Goal: Task Accomplishment & Management: Manage account settings

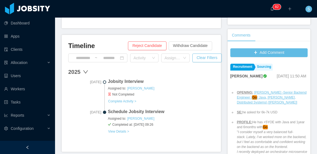
scroll to position [138, 0]
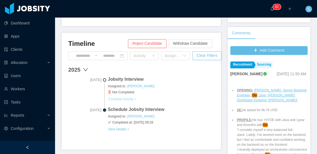
click at [128, 97] on button "Complete Activity >" at bounding box center [122, 99] width 29 height 4
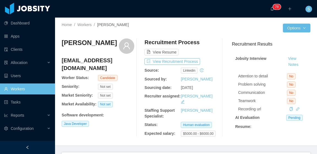
click at [213, 22] on div "Home / Workers / [PERSON_NAME] / Options [PERSON_NAME] [PERSON_NAME][EMAIL_ADDR…" at bounding box center [186, 82] width 262 height 129
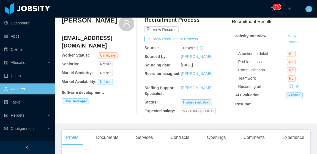
scroll to position [28, 0]
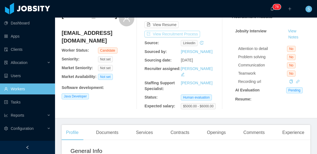
click at [192, 32] on button "View Recruitment Process" at bounding box center [173, 34] width 56 height 7
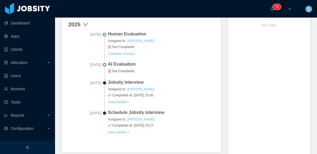
scroll to position [257, 0]
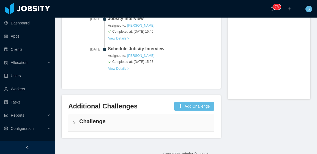
click at [137, 118] on h4 "Challenge" at bounding box center [144, 122] width 131 height 8
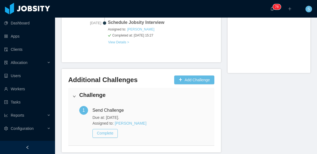
scroll to position [297, 0]
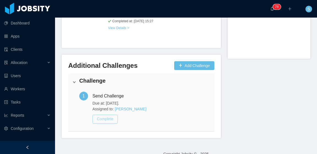
click at [109, 115] on button "Complete" at bounding box center [105, 119] width 25 height 9
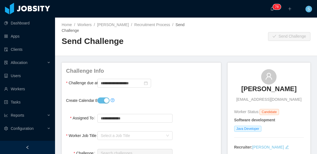
scroll to position [28, 0]
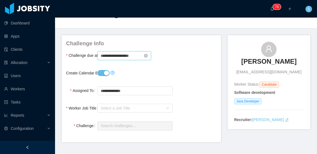
click at [123, 57] on input "**********" at bounding box center [124, 55] width 54 height 9
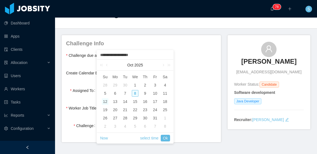
click at [105, 101] on div "12" at bounding box center [105, 102] width 7 height 7
type input "**********"
click at [164, 137] on link "Ok" at bounding box center [165, 138] width 9 height 7
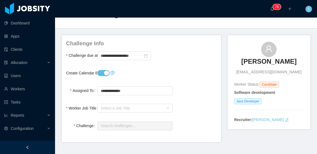
click at [193, 68] on div "Create Calendar Event?" at bounding box center [141, 73] width 151 height 11
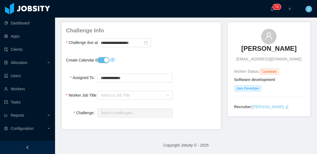
scroll to position [43, 0]
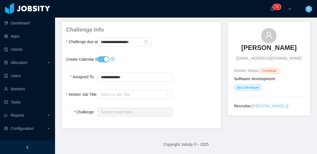
drag, startPoint x: 132, startPoint y: 100, endPoint x: 130, endPoint y: 97, distance: 3.6
click at [132, 100] on form "**********" at bounding box center [141, 72] width 151 height 92
click at [129, 93] on div "Select a Job Title" at bounding box center [132, 95] width 62 height 6
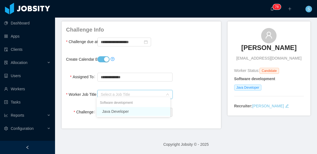
click at [133, 111] on li "Java Developer" at bounding box center [134, 111] width 74 height 9
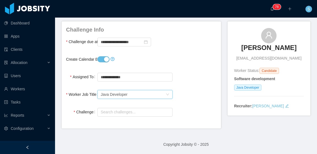
click at [191, 95] on div "Worker Job Title Select a Job Title Java Developer" at bounding box center [141, 94] width 151 height 11
click at [143, 111] on input "text" at bounding box center [134, 112] width 75 height 9
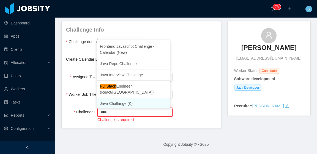
click at [132, 98] on li "Java Challange (K)" at bounding box center [134, 103] width 74 height 11
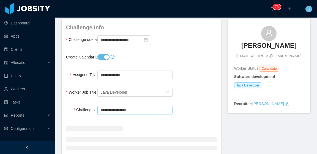
type input "**********"
click at [188, 80] on div "**********" at bounding box center [141, 74] width 151 height 11
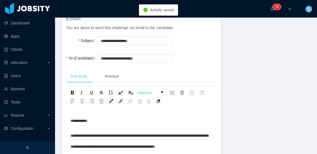
scroll to position [154, 0]
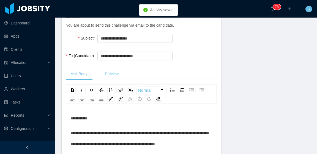
click at [116, 75] on div "Preview" at bounding box center [111, 74] width 23 height 12
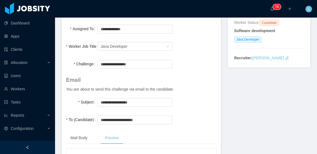
scroll to position [7, 0]
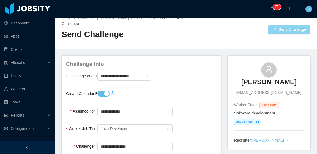
click at [274, 28] on button "Send Challenge" at bounding box center [289, 29] width 42 height 9
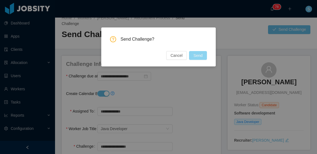
click at [201, 55] on button "Send" at bounding box center [198, 55] width 18 height 9
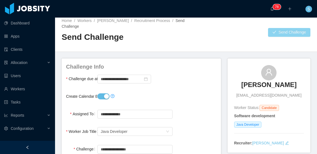
scroll to position [0, 0]
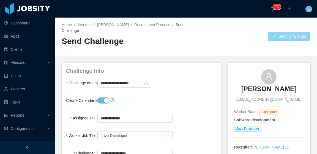
click at [276, 35] on button "Send Challenge" at bounding box center [289, 36] width 42 height 9
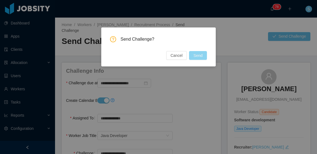
click at [200, 57] on button "Send" at bounding box center [198, 55] width 18 height 9
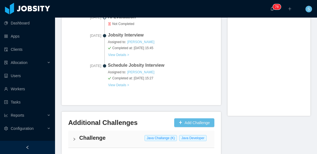
scroll to position [257, 0]
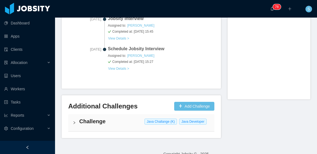
click at [109, 117] on div "Challenge Java Challange (K) Java Developer" at bounding box center [141, 123] width 146 height 17
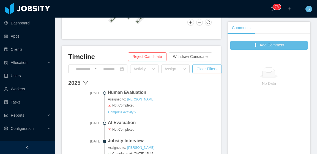
scroll to position [0, 0]
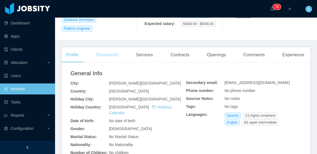
click at [116, 53] on div "Documents" at bounding box center [107, 54] width 31 height 15
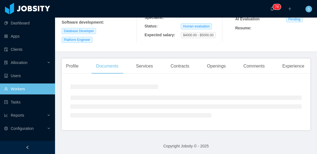
scroll to position [106, 0]
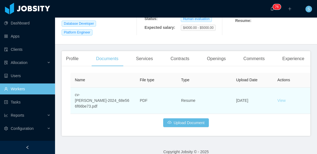
click at [282, 99] on link "View" at bounding box center [282, 101] width 8 height 4
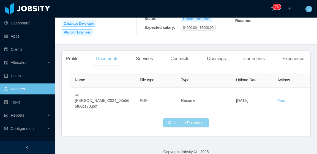
click at [186, 119] on button "Upload Document" at bounding box center [186, 123] width 46 height 9
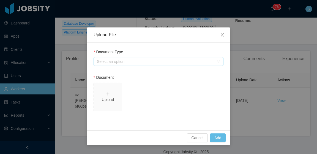
click at [129, 63] on div "Select an option" at bounding box center [155, 62] width 117 height 6
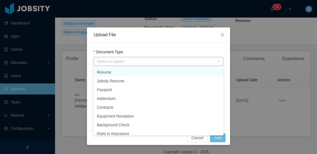
click at [122, 75] on li "Resume" at bounding box center [159, 72] width 130 height 9
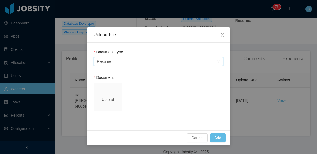
click at [134, 64] on div "Select an option Resume" at bounding box center [157, 62] width 120 height 8
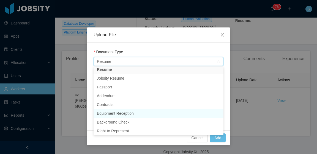
scroll to position [21, 0]
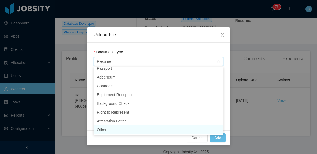
click at [118, 130] on li "Other" at bounding box center [159, 130] width 130 height 9
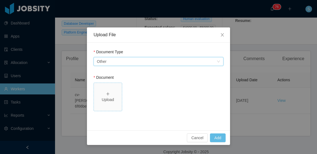
click at [109, 93] on icon "icon: plus" at bounding box center [108, 94] width 4 height 4
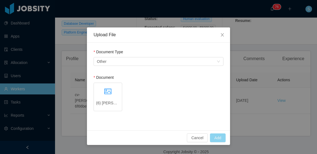
click at [216, 137] on button "Add" at bounding box center [218, 138] width 16 height 9
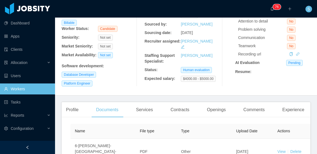
scroll to position [0, 0]
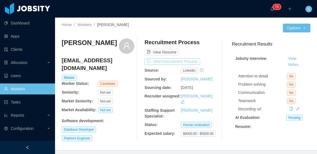
click at [193, 61] on button "View Recruitment Process" at bounding box center [173, 61] width 56 height 7
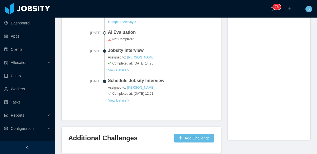
scroll to position [251, 0]
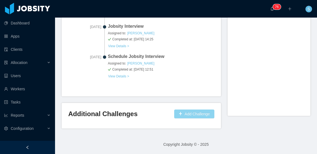
click at [189, 111] on button "Add Challenge" at bounding box center [194, 114] width 40 height 9
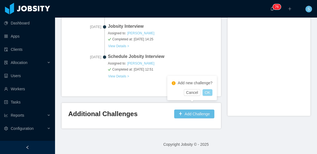
click at [206, 95] on button "OK" at bounding box center [208, 92] width 10 height 7
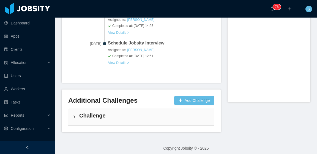
click at [146, 114] on h4 "Challenge" at bounding box center [144, 116] width 131 height 8
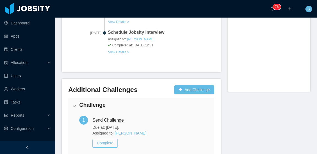
scroll to position [303, 0]
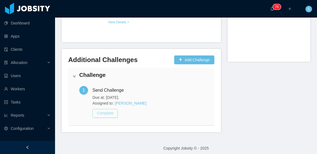
click at [110, 109] on button "Complete" at bounding box center [105, 113] width 25 height 9
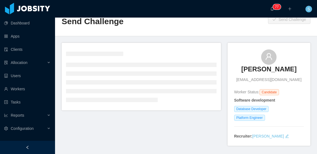
scroll to position [28, 0]
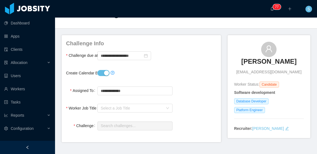
click at [103, 72] on button "Create Calendar Event?" at bounding box center [103, 73] width 12 height 6
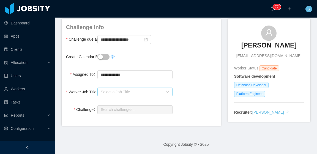
scroll to position [52, 0]
click at [133, 89] on div "Select a Job Title" at bounding box center [132, 92] width 62 height 6
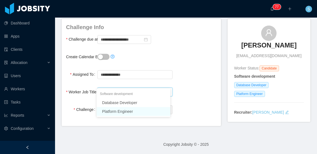
click at [132, 112] on li "Platform Engineer" at bounding box center [134, 111] width 74 height 9
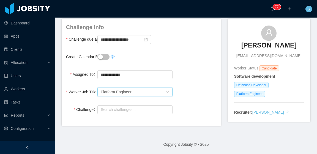
click at [197, 69] on div "**********" at bounding box center [141, 74] width 151 height 11
click at [135, 106] on input "text" at bounding box center [134, 110] width 75 height 9
click at [130, 106] on input "text" at bounding box center [134, 110] width 75 height 9
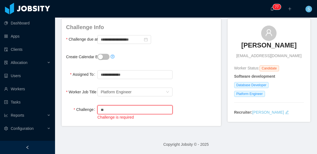
type input "*"
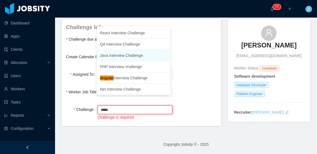
scroll to position [69, 0]
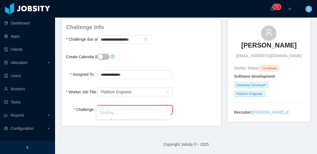
type input "*"
click at [129, 112] on li "SRE Interview" at bounding box center [134, 112] width 74 height 11
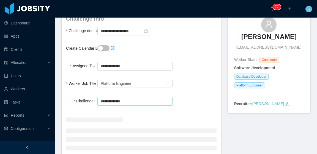
type input "**********"
click at [199, 92] on form "**********" at bounding box center [141, 93] width 151 height 157
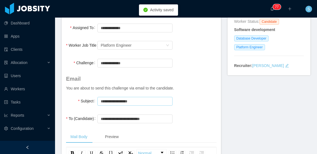
scroll to position [107, 0]
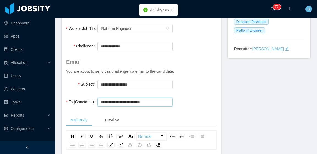
click at [132, 101] on input "**********" at bounding box center [134, 102] width 75 height 9
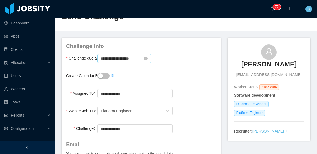
scroll to position [0, 0]
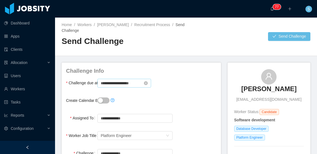
type input "**********"
click at [127, 82] on input "**********" at bounding box center [124, 83] width 54 height 9
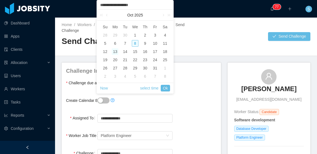
click at [117, 52] on div "13" at bounding box center [115, 51] width 7 height 7
type input "**********"
click at [167, 89] on link "Ok" at bounding box center [165, 88] width 9 height 7
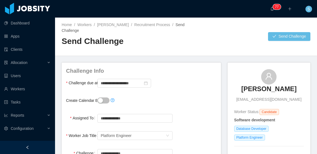
click at [196, 85] on div "**********" at bounding box center [141, 83] width 151 height 11
click at [276, 34] on button "Send Challenge" at bounding box center [289, 36] width 42 height 9
click at [284, 36] on button "Send Challenge" at bounding box center [289, 36] width 42 height 9
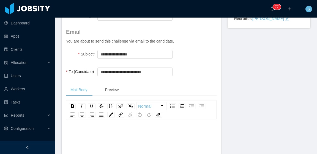
scroll to position [220, 0]
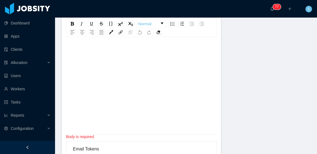
click at [150, 80] on div "rdw-editor" at bounding box center [141, 95] width 142 height 96
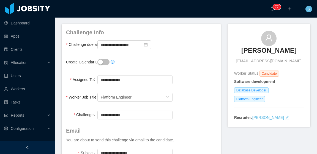
scroll to position [0, 0]
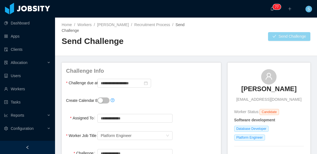
click at [272, 37] on button "Send Challenge" at bounding box center [289, 36] width 42 height 9
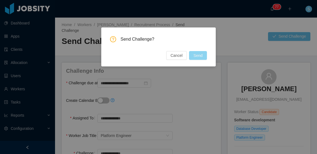
click at [198, 56] on button "Send" at bounding box center [198, 55] width 18 height 9
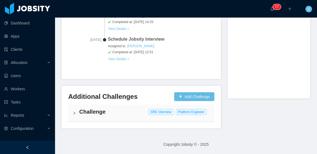
scroll to position [262, 0]
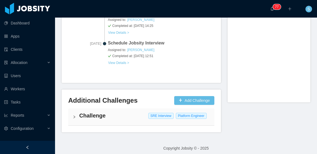
click at [143, 112] on h4 "Challenge" at bounding box center [144, 116] width 131 height 8
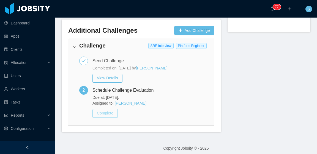
click at [112, 109] on button "Complete" at bounding box center [105, 113] width 25 height 9
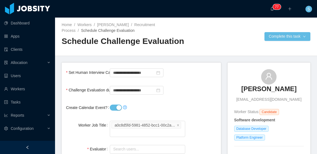
scroll to position [55, 0]
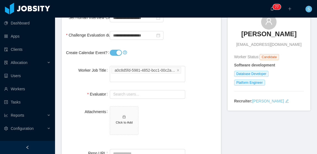
click at [116, 54] on button "Create Calendar Event?" at bounding box center [116, 53] width 12 height 6
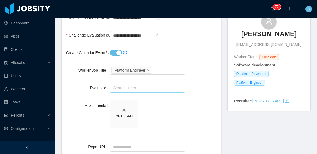
click at [137, 91] on input "text" at bounding box center [147, 88] width 75 height 9
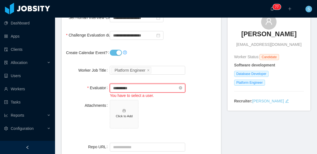
type input "**********"
click at [147, 69] on icon "icon: close" at bounding box center [148, 70] width 3 height 3
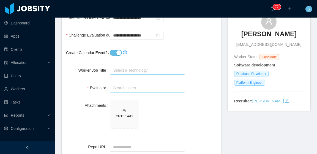
click at [151, 69] on div "Select a Technology" at bounding box center [146, 71] width 66 height 6
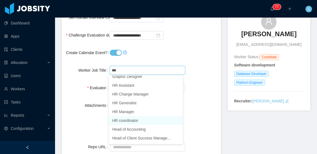
scroll to position [936, 0]
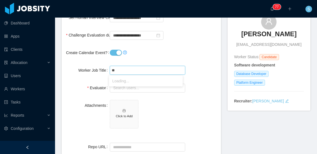
type input "*"
type input "*****"
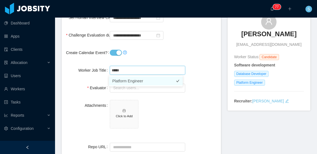
click at [142, 82] on li "Platform Engineer" at bounding box center [146, 81] width 74 height 9
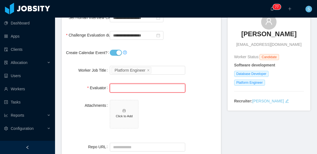
click at [147, 91] on input "text" at bounding box center [147, 88] width 75 height 9
type input "*******"
drag, startPoint x: 145, startPoint y: 87, endPoint x: 111, endPoint y: 86, distance: 33.0
click at [111, 86] on input "*******" at bounding box center [147, 88] width 75 height 9
click at [204, 50] on div "Create Calendar Event?" at bounding box center [141, 52] width 151 height 11
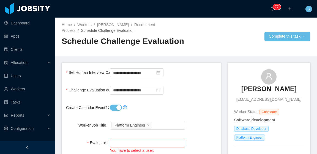
scroll to position [28, 0]
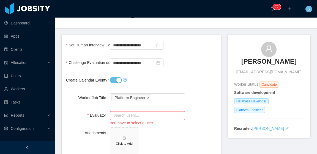
click at [147, 98] on icon "icon: close" at bounding box center [148, 98] width 2 height 2
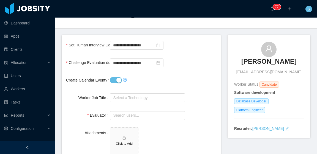
click at [151, 98] on div "Select a Technology" at bounding box center [146, 98] width 66 height 6
type input "*****"
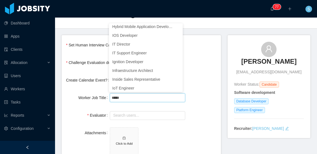
scroll to position [3, 0]
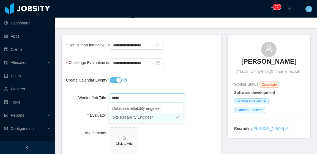
click at [153, 116] on li "Site Reliability Engineer" at bounding box center [146, 117] width 74 height 9
click at [202, 69] on form "**********" at bounding box center [141, 132] width 159 height 195
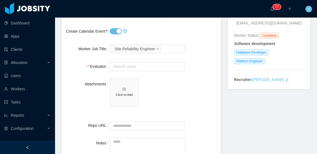
scroll to position [83, 0]
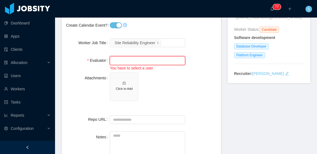
click at [148, 61] on input "text" at bounding box center [147, 60] width 75 height 9
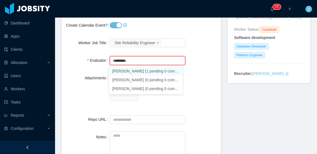
click at [155, 70] on li "Jose Flores (1 pending 0 completed)" at bounding box center [146, 71] width 74 height 9
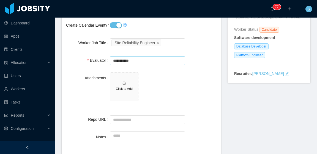
type input "**********"
click at [208, 71] on form "**********" at bounding box center [141, 77] width 159 height 195
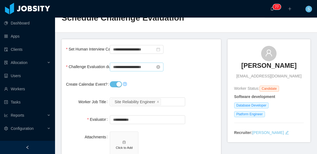
scroll to position [19, 0]
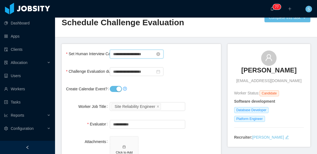
click at [129, 53] on input "**********" at bounding box center [137, 54] width 54 height 9
click at [192, 72] on div "**********" at bounding box center [141, 71] width 151 height 11
click at [140, 52] on input "**********" at bounding box center [137, 54] width 54 height 9
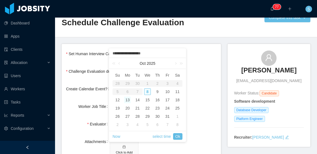
click at [130, 100] on div "13" at bounding box center [127, 100] width 7 height 7
type input "**********"
click at [179, 137] on link "Ok" at bounding box center [177, 137] width 9 height 7
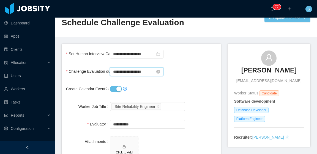
click at [138, 71] on input "**********" at bounding box center [137, 71] width 54 height 9
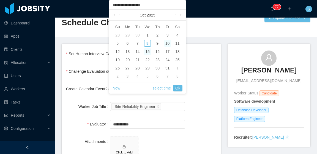
click at [168, 44] on div "10" at bounding box center [167, 43] width 7 height 7
type input "**********"
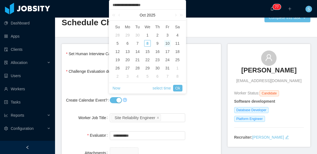
click at [179, 92] on span "Now select time Ok" at bounding box center [148, 88] width 70 height 10
click at [179, 88] on link "Ok" at bounding box center [177, 88] width 9 height 7
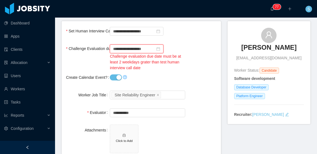
scroll to position [46, 0]
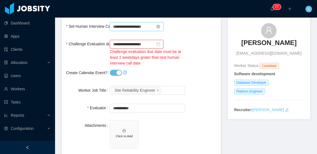
click at [137, 26] on input "**********" at bounding box center [137, 26] width 54 height 9
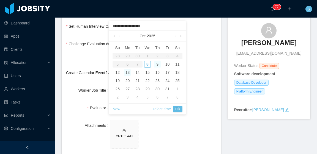
click at [158, 63] on div "9" at bounding box center [157, 64] width 7 height 7
type input "**********"
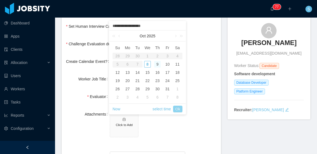
click at [180, 109] on link "Ok" at bounding box center [177, 109] width 9 height 7
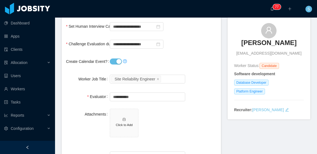
click at [186, 69] on form "**********" at bounding box center [141, 114] width 159 height 195
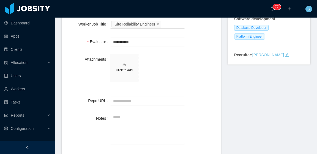
scroll to position [0, 0]
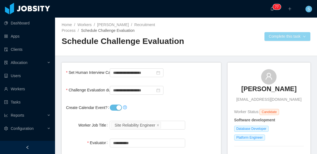
click at [269, 36] on button "Complete this task" at bounding box center [288, 36] width 46 height 9
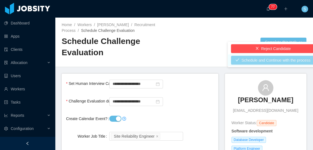
click at [260, 58] on button "Schedule and Continue with the process" at bounding box center [273, 60] width 84 height 9
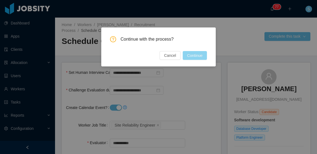
click at [192, 54] on button "Continue" at bounding box center [195, 55] width 24 height 9
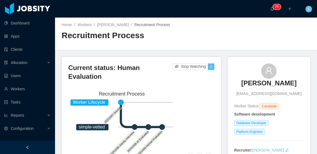
drag, startPoint x: 230, startPoint y: 85, endPoint x: 260, endPoint y: 102, distance: 34.8
click at [260, 102] on div "Christian Santiago Ordoñez Cristian.ordonez00@gmail.com Worker Status: Candidat…" at bounding box center [269, 108] width 83 height 103
copy h3 "Christian Santiago Ordoñez"
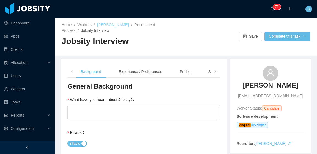
click at [117, 26] on link "Agustin Navarrete" at bounding box center [113, 25] width 32 height 4
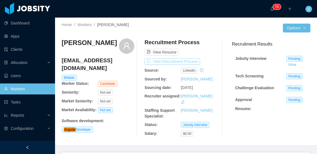
click at [191, 60] on button "View Recruitment Process" at bounding box center [173, 61] width 56 height 7
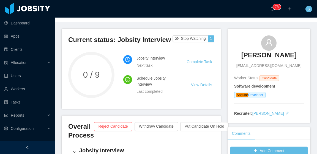
scroll to position [28, 0]
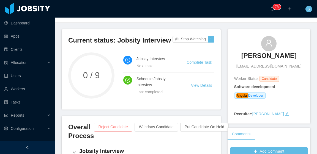
click at [118, 129] on button "Reject Candidate" at bounding box center [113, 127] width 38 height 9
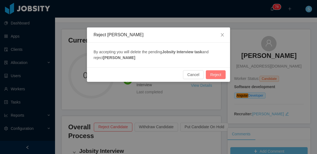
click at [214, 77] on button "Reject" at bounding box center [216, 74] width 20 height 9
click at [222, 37] on icon "icon: close" at bounding box center [222, 35] width 4 height 4
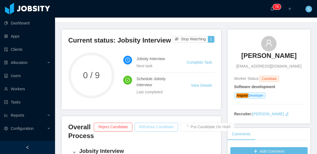
click at [151, 124] on button "Withdraw Candidate" at bounding box center [156, 127] width 43 height 9
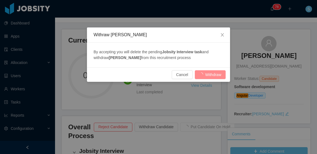
click at [204, 74] on div "Cancel Withdraw" at bounding box center [158, 74] width 134 height 9
click at [211, 75] on div "Cancel Withdraw" at bounding box center [158, 74] width 134 height 9
click at [225, 35] on span "Close" at bounding box center [222, 35] width 15 height 15
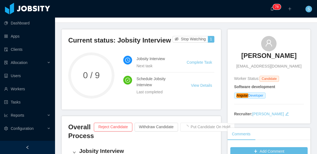
click at [160, 133] on div "Overall Process Reject Candidate Withdraw Candidate Put Candidate On Hold" at bounding box center [141, 133] width 146 height 21
click at [158, 127] on button "Withdraw Candidate" at bounding box center [156, 127] width 43 height 9
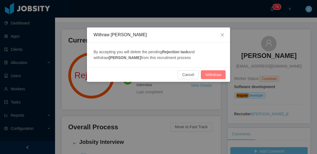
click at [213, 73] on button "Withdraw" at bounding box center [213, 74] width 25 height 9
click at [213, 73] on div "Cancel Withdraw" at bounding box center [158, 74] width 134 height 9
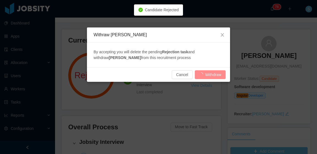
click at [213, 72] on div "Cancel Withdraw" at bounding box center [158, 74] width 134 height 9
click at [213, 74] on div "Cancel Withdraw" at bounding box center [158, 74] width 134 height 9
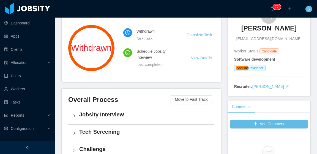
scroll to position [28, 0]
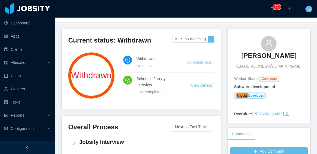
click at [195, 61] on link "Complete Task" at bounding box center [199, 62] width 25 height 4
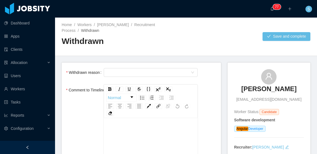
click at [140, 130] on div "rdw-editor" at bounding box center [151, 133] width 86 height 11
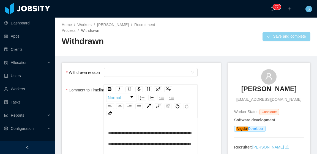
click at [267, 34] on button "Save and complete" at bounding box center [287, 36] width 48 height 9
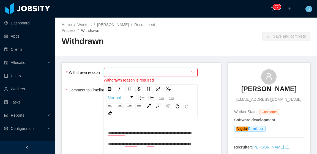
click at [181, 69] on div "Select Type" at bounding box center [149, 73] width 84 height 8
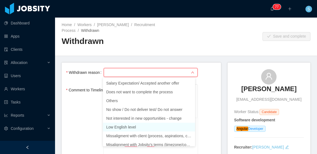
click at [162, 129] on li "Low English level" at bounding box center [149, 127] width 92 height 9
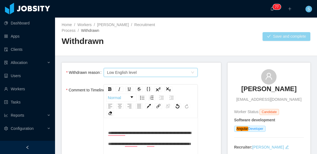
click at [278, 35] on button "Save and complete" at bounding box center [287, 36] width 48 height 9
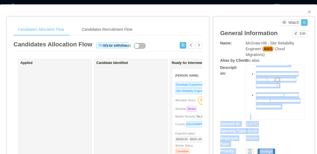
scroll to position [409, 0]
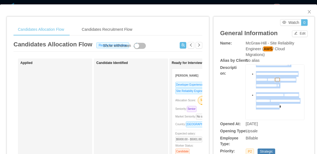
drag, startPoint x: 247, startPoint y: 77, endPoint x: 278, endPoint y: 100, distance: 38.7
copy div "**********"
drag, startPoint x: 266, startPoint y: 56, endPoint x: 243, endPoint y: 43, distance: 26.4
click at [246, 43] on div "McGraw-Hill - Site Reliability Engineer ( AWS / Cloud Migrations)" at bounding box center [275, 48] width 58 height 17
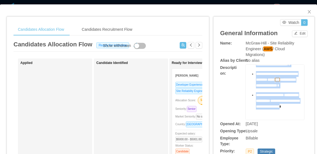
copy span "McGraw-Hill - Site Reliability Engineer ( AWS / Cloud Migrations)"
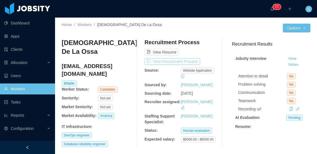
click at [184, 60] on button "View Recruitment Process" at bounding box center [173, 61] width 56 height 7
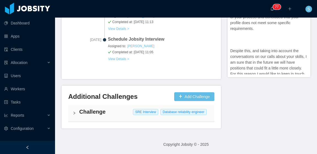
scroll to position [287, 0]
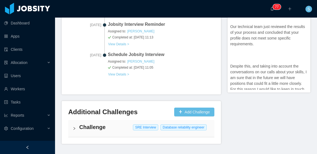
click at [119, 124] on h4 "Challenge" at bounding box center [144, 128] width 131 height 8
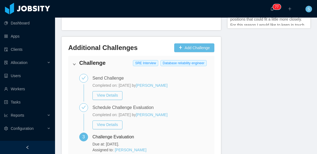
scroll to position [369, 0]
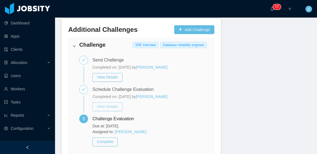
click at [118, 103] on button "View Details" at bounding box center [108, 107] width 30 height 9
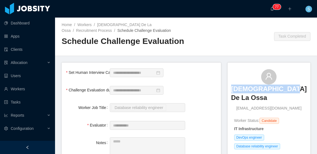
drag, startPoint x: 237, startPoint y: 87, endPoint x: 290, endPoint y: 94, distance: 53.7
click at [295, 91] on div "Nayib De La Ossa [EMAIL_ADDRESS][DOMAIN_NAME]" at bounding box center [269, 90] width 70 height 42
copy h3 "Nayib De La Ossa"
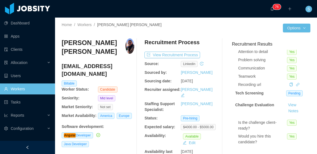
scroll to position [28, 0]
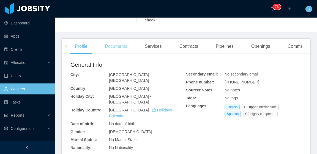
click at [124, 43] on div "Documents" at bounding box center [115, 46] width 31 height 15
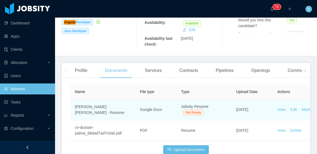
scroll to position [138, 0]
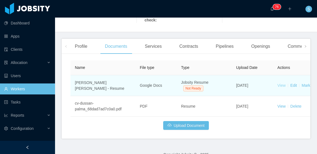
click at [284, 83] on link "View" at bounding box center [282, 85] width 8 height 4
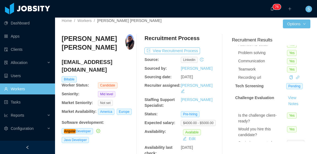
scroll to position [0, 0]
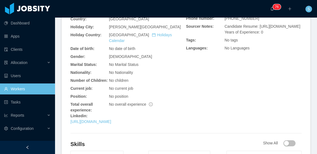
scroll to position [193, 0]
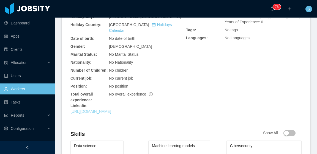
click at [111, 110] on link "[URL][DOMAIN_NAME]" at bounding box center [90, 112] width 41 height 4
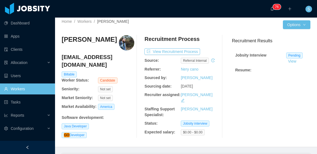
scroll to position [0, 0]
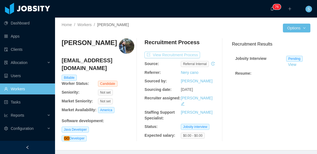
click at [176, 55] on button "View Recruitment Process" at bounding box center [173, 55] width 56 height 7
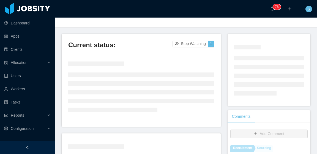
scroll to position [28, 0]
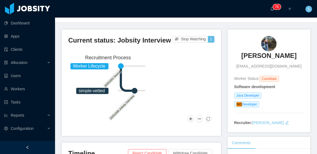
drag, startPoint x: 249, startPoint y: 56, endPoint x: 280, endPoint y: 55, distance: 31.2
click at [292, 54] on div "[PERSON_NAME] [EMAIL_ADDRESS][DOMAIN_NAME]" at bounding box center [269, 52] width 70 height 33
copy h3 "Isaac Amarilla"
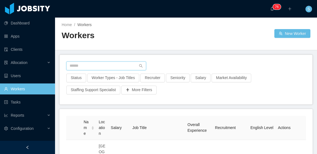
click at [115, 67] on input "text" at bounding box center [106, 66] width 80 height 9
paste input "**********"
type input "**********"
click at [222, 36] on div at bounding box center [230, 33] width 88 height 9
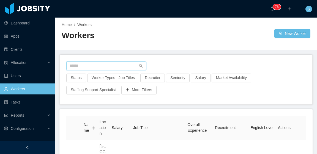
click at [120, 64] on input "text" at bounding box center [106, 66] width 80 height 9
paste input "**********"
type input "**********"
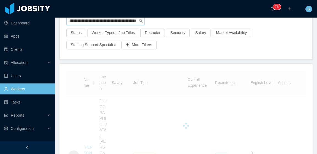
scroll to position [83, 0]
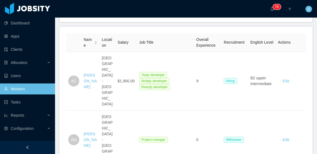
drag, startPoint x: 91, startPoint y: 69, endPoint x: 106, endPoint y: 69, distance: 15.1
click at [91, 73] on link "Aaron Carrasco" at bounding box center [90, 81] width 13 height 16
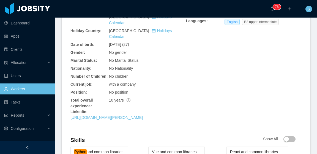
scroll to position [220, 0]
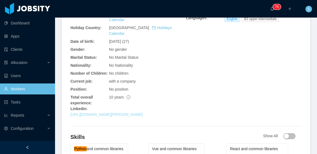
click at [116, 113] on link "https://www.linkedin.com/in/enrique-aaron-carrasco-moran-6b0389161/" at bounding box center [106, 115] width 72 height 4
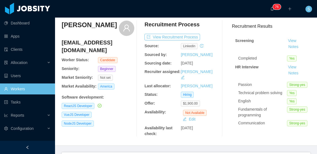
scroll to position [0, 0]
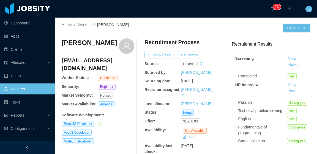
click at [189, 55] on button "View Recruitment Process" at bounding box center [173, 55] width 56 height 7
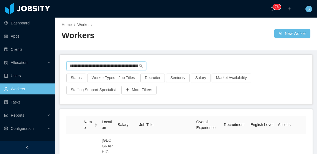
click at [125, 68] on input "**********" at bounding box center [106, 66] width 80 height 9
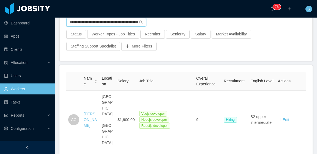
scroll to position [28, 0]
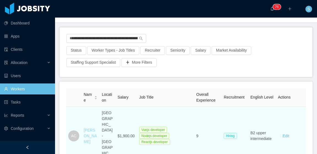
click at [88, 128] on link "Aaron Carrasco" at bounding box center [90, 136] width 13 height 16
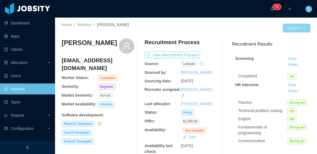
click at [302, 28] on button "Options" at bounding box center [297, 28] width 28 height 9
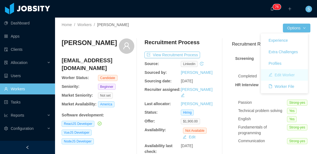
click at [291, 74] on button "Edit Worker" at bounding box center [281, 75] width 35 height 9
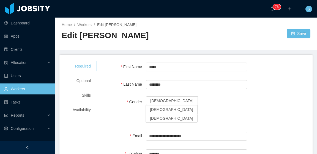
scroll to position [55, 0]
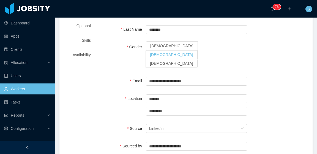
click at [173, 53] on span "Male" at bounding box center [171, 55] width 43 height 4
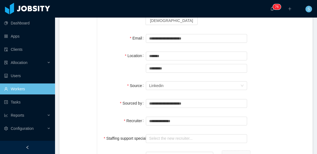
scroll to position [110, 0]
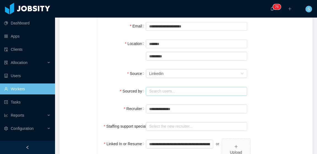
click at [176, 87] on input "text" at bounding box center [196, 91] width 101 height 9
click at [183, 88] on li "Silvia Andrade" at bounding box center [194, 85] width 99 height 9
type input "**********"
click at [174, 105] on input "text" at bounding box center [196, 109] width 101 height 9
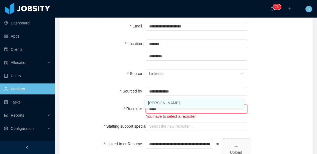
click at [176, 102] on li "Silvia Andrade" at bounding box center [194, 103] width 99 height 9
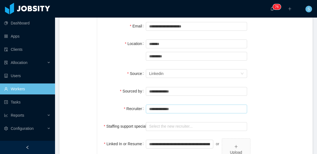
type input "**********"
click at [271, 63] on div "**********" at bounding box center [205, 98] width 202 height 295
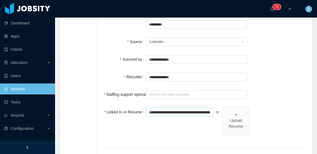
scroll to position [165, 0]
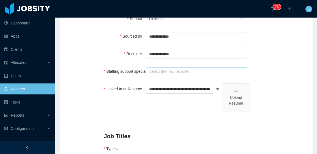
click at [175, 67] on input "text" at bounding box center [196, 71] width 101 height 9
click at [178, 64] on li "Larissa De Natale" at bounding box center [194, 65] width 99 height 9
type input "**********"
click at [264, 66] on div "**********" at bounding box center [205, 71] width 202 height 11
click at [255, 61] on div "**********" at bounding box center [205, 43] width 202 height 295
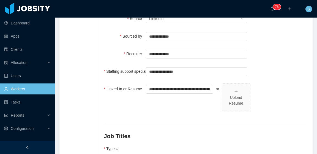
scroll to position [138, 0]
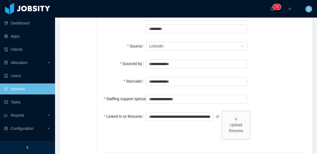
click at [233, 123] on div "Upload Resume" at bounding box center [236, 129] width 24 height 12
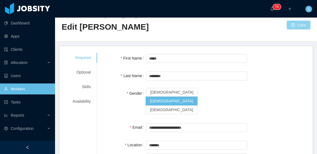
scroll to position [0, 0]
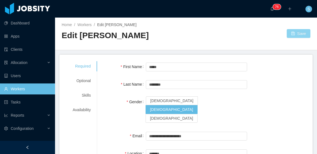
click at [287, 31] on button "Save" at bounding box center [299, 33] width 24 height 9
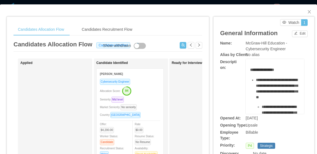
scroll to position [162, 0]
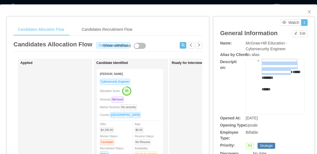
drag, startPoint x: 247, startPoint y: 69, endPoint x: 283, endPoint y: 73, distance: 35.7
click at [283, 73] on div "**********" at bounding box center [275, 38] width 50 height 151
copy div "**********"
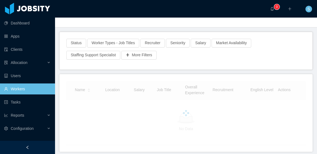
scroll to position [28, 0]
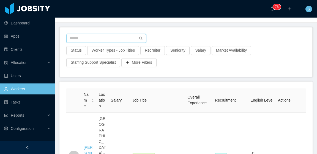
click at [106, 43] on input "text" at bounding box center [106, 38] width 80 height 9
paste input "**********"
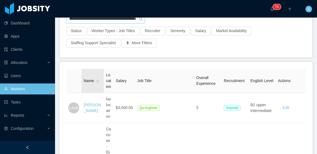
scroll to position [55, 0]
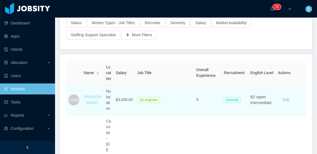
type input "**********"
click at [91, 105] on link "[PERSON_NAME]" at bounding box center [92, 100] width 17 height 10
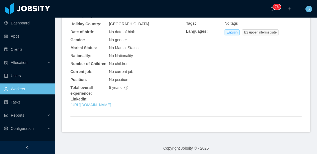
scroll to position [181, 0]
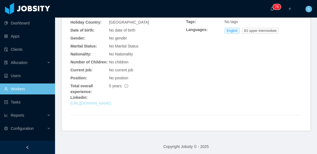
click at [111, 101] on link "[URL][DOMAIN_NAME]" at bounding box center [90, 103] width 41 height 4
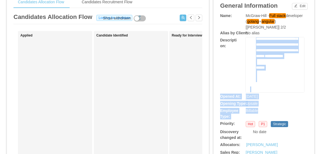
scroll to position [517, 0]
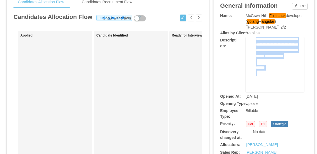
drag, startPoint x: 248, startPoint y: 47, endPoint x: 277, endPoint y: 80, distance: 44.1
copy div "**********"
